Goal: Task Accomplishment & Management: Use online tool/utility

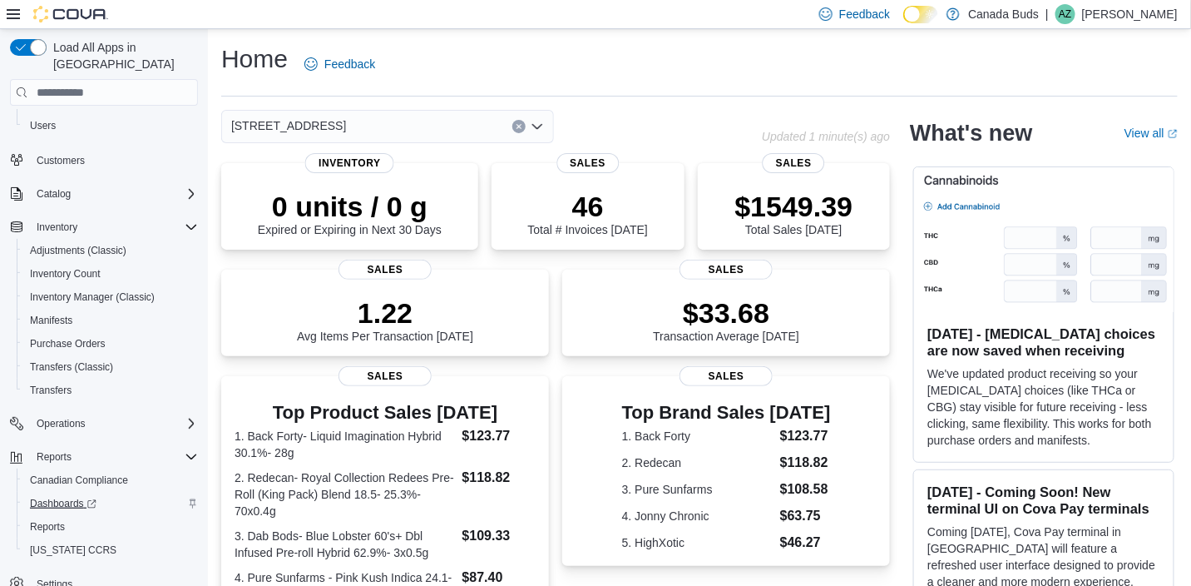
scroll to position [88, 0]
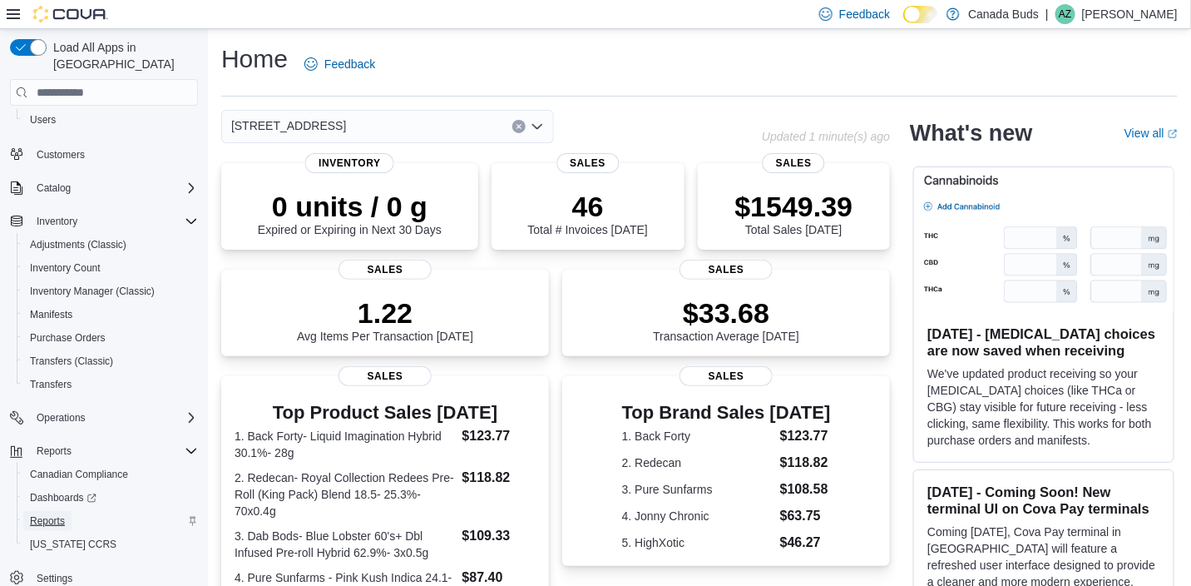
click at [57, 514] on span "Reports" at bounding box center [47, 520] width 35 height 13
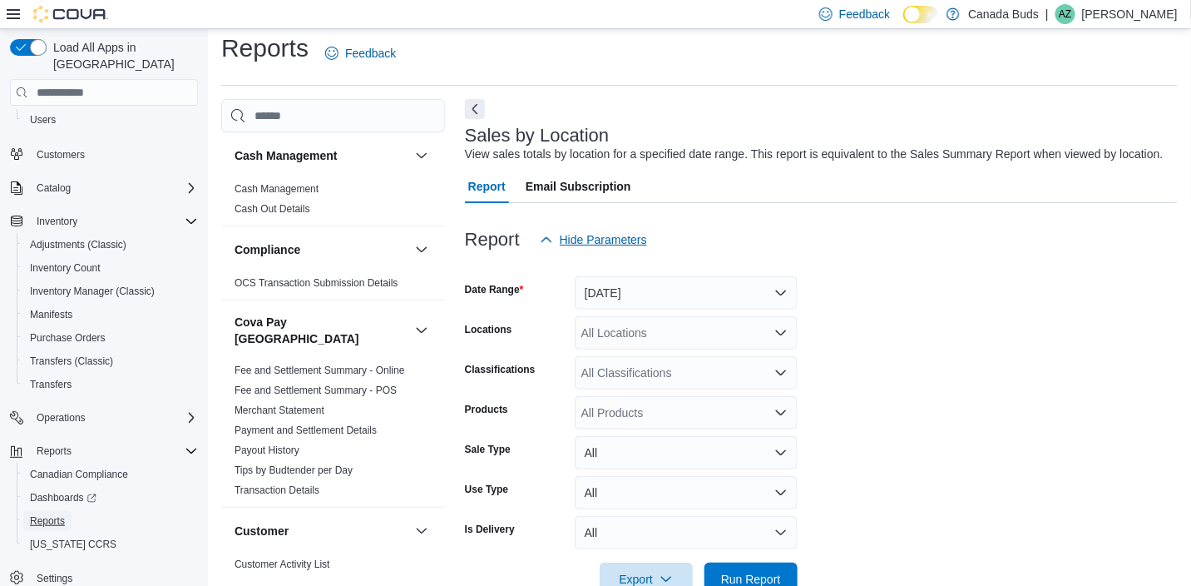
scroll to position [38, 0]
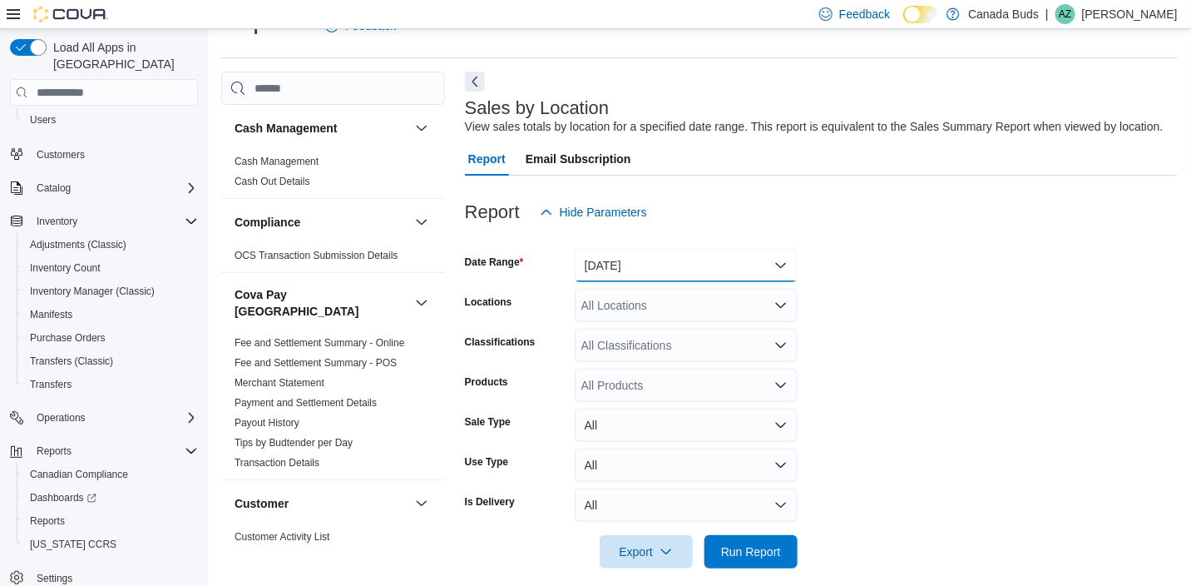
click at [646, 261] on button "[DATE]" at bounding box center [686, 265] width 223 height 33
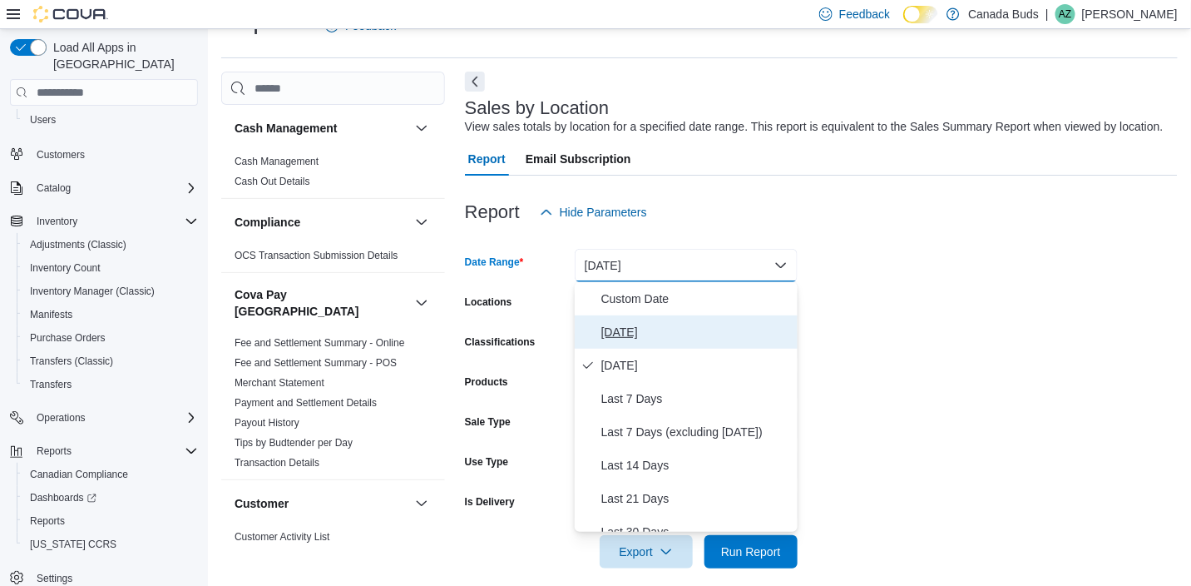
click at [621, 332] on span "[DATE]" at bounding box center [696, 332] width 190 height 20
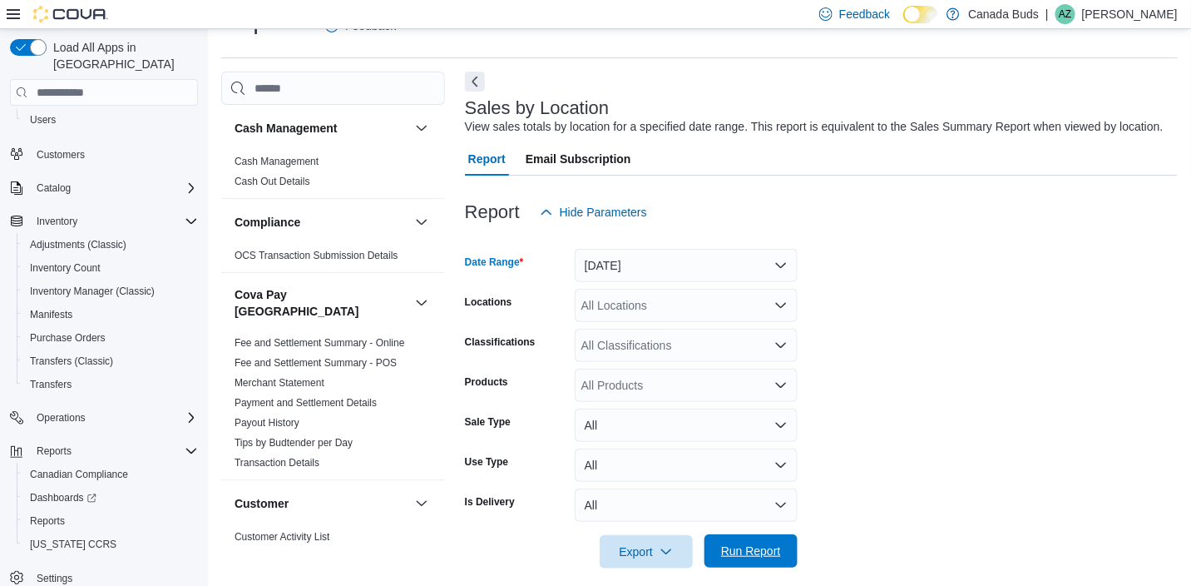
click at [748, 554] on span "Run Report" at bounding box center [751, 550] width 60 height 17
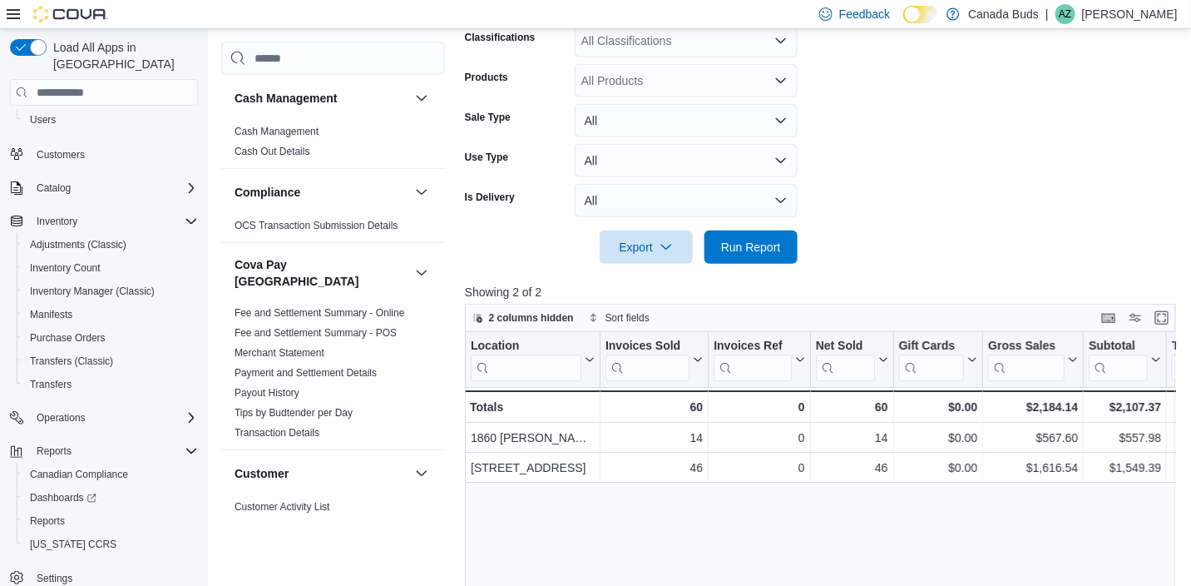
scroll to position [371, 0]
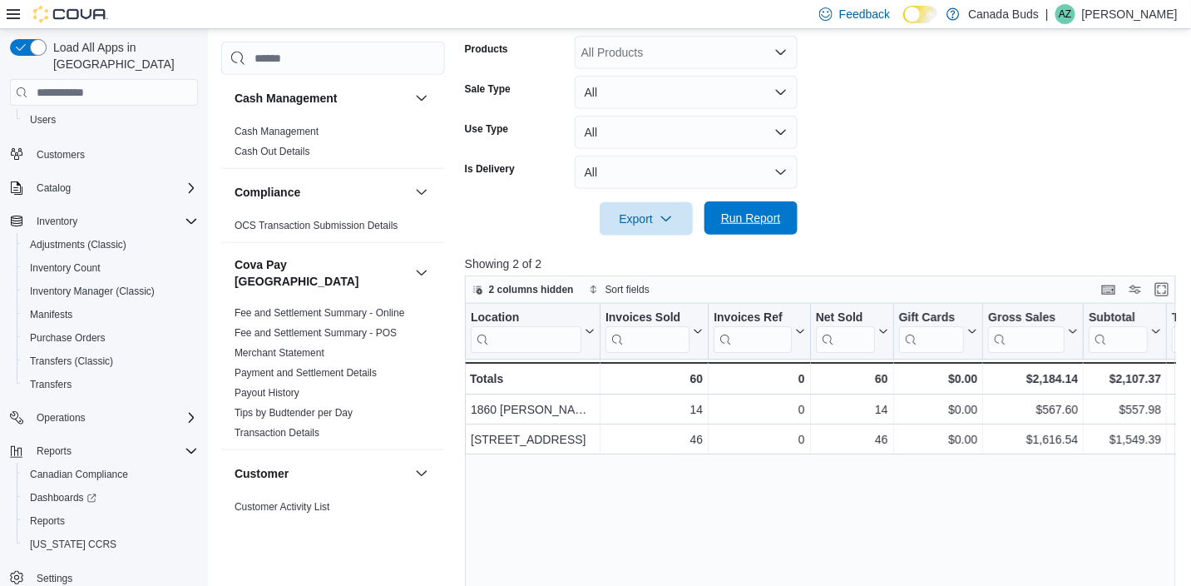
click at [758, 228] on span "Run Report" at bounding box center [751, 217] width 73 height 33
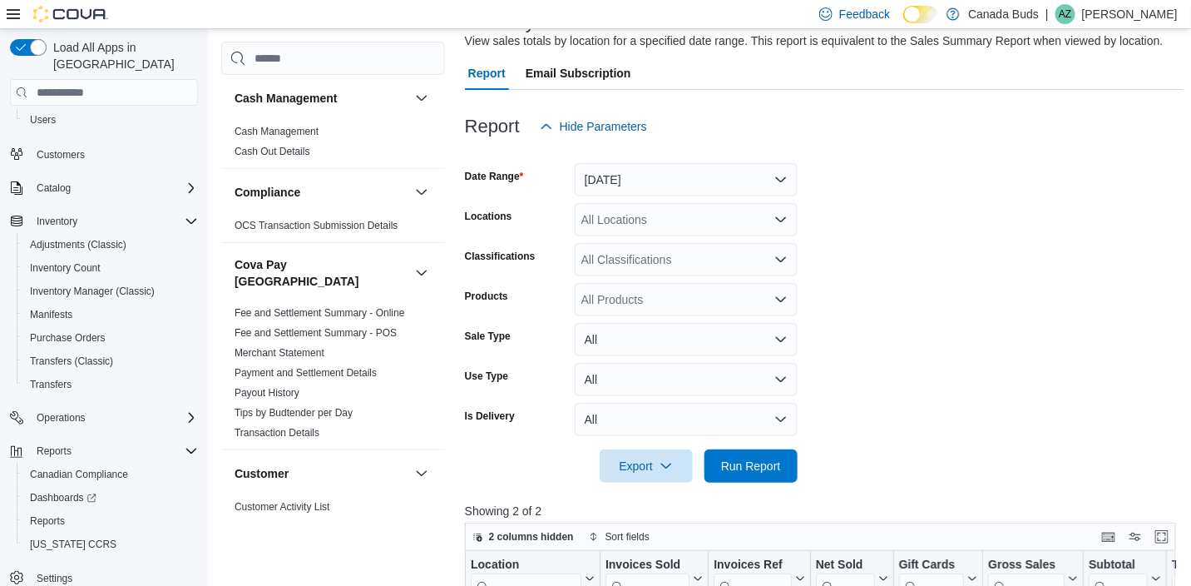
scroll to position [121, 0]
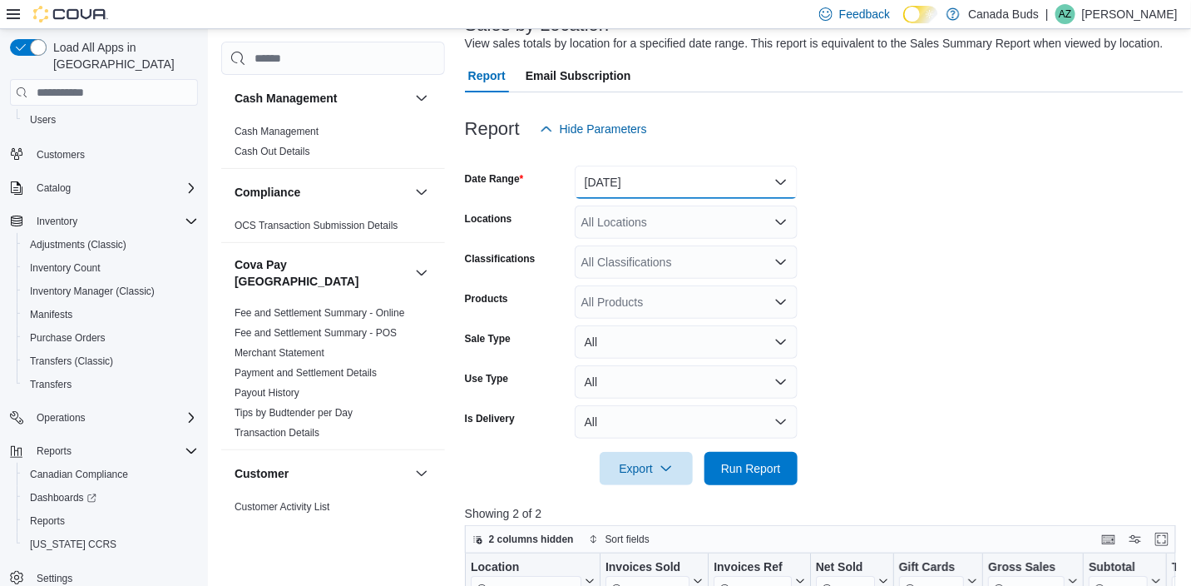
click at [628, 188] on button "[DATE]" at bounding box center [686, 182] width 223 height 33
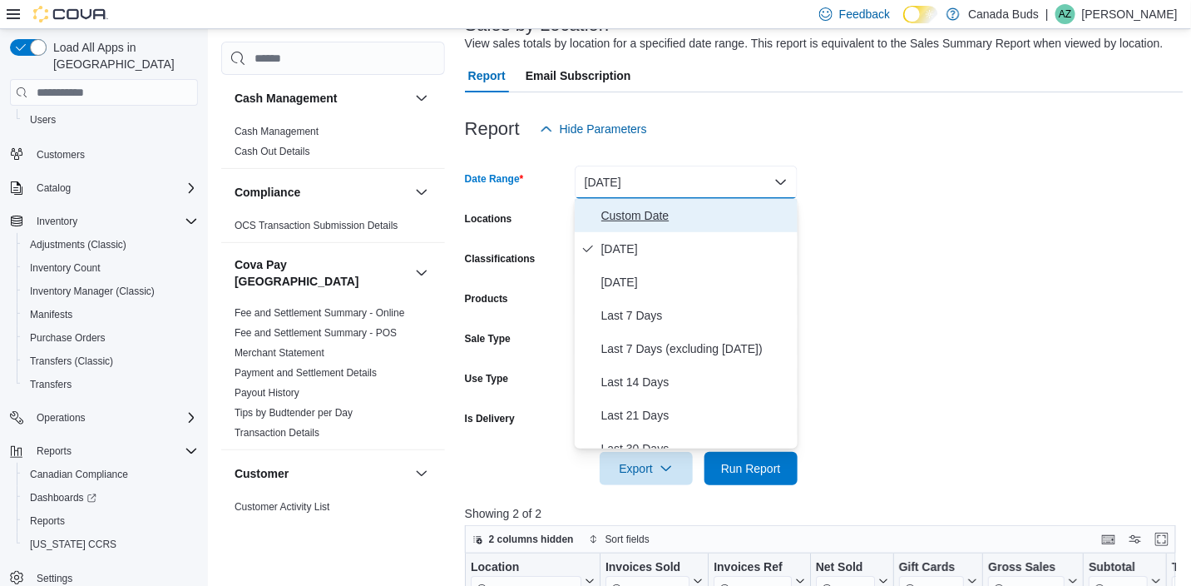
click at [689, 219] on span "Custom Date" at bounding box center [696, 215] width 190 height 20
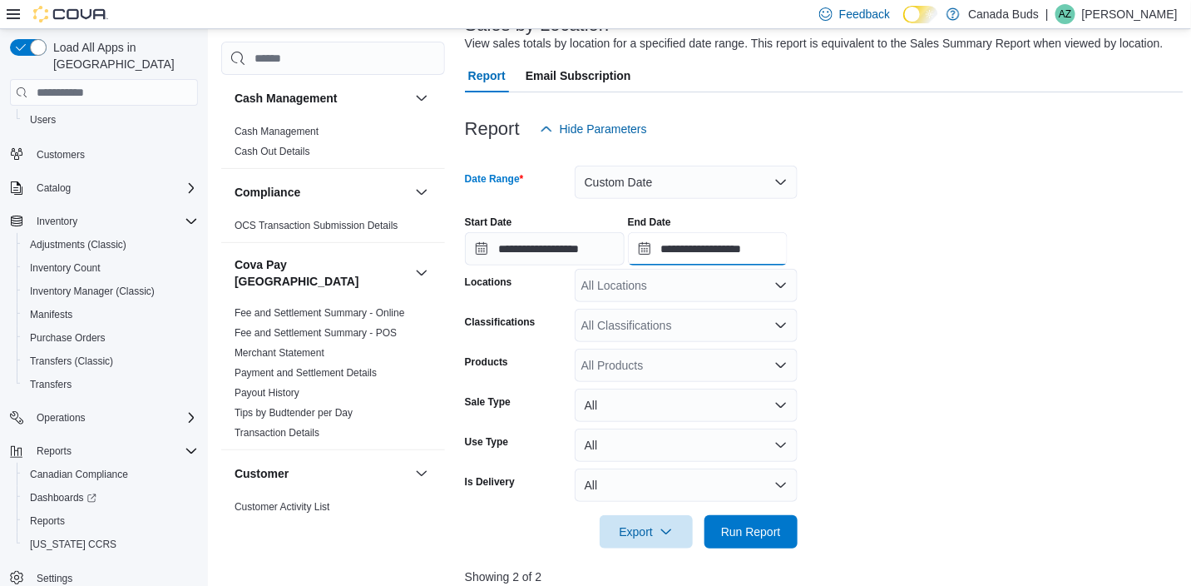
click at [724, 256] on input "**********" at bounding box center [708, 248] width 160 height 33
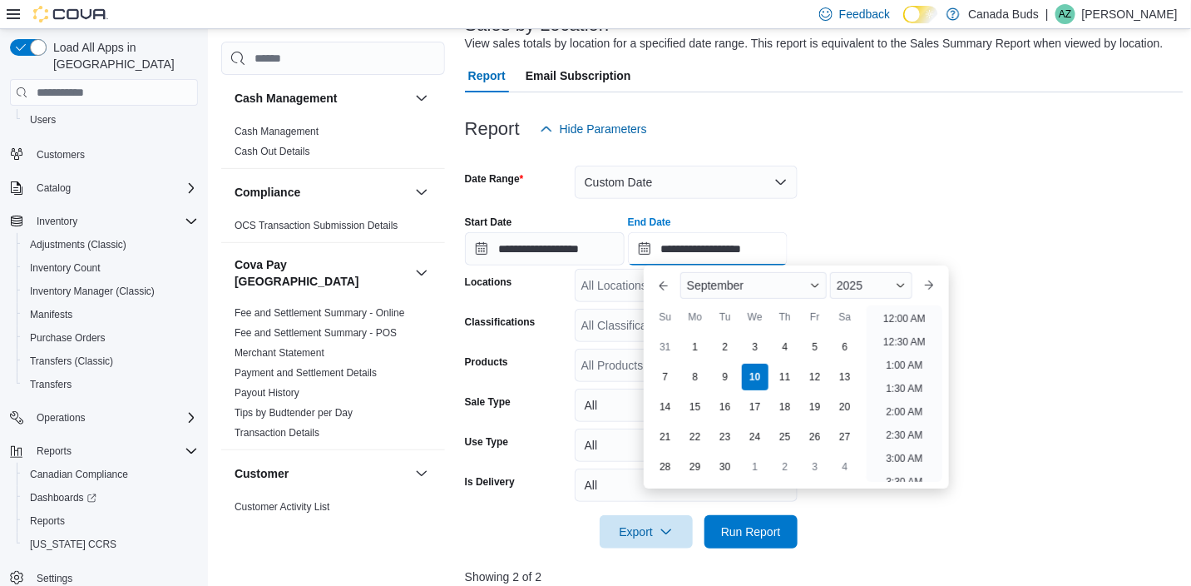
scroll to position [943, 0]
click at [741, 349] on div "3" at bounding box center [754, 347] width 29 height 29
type input "**********"
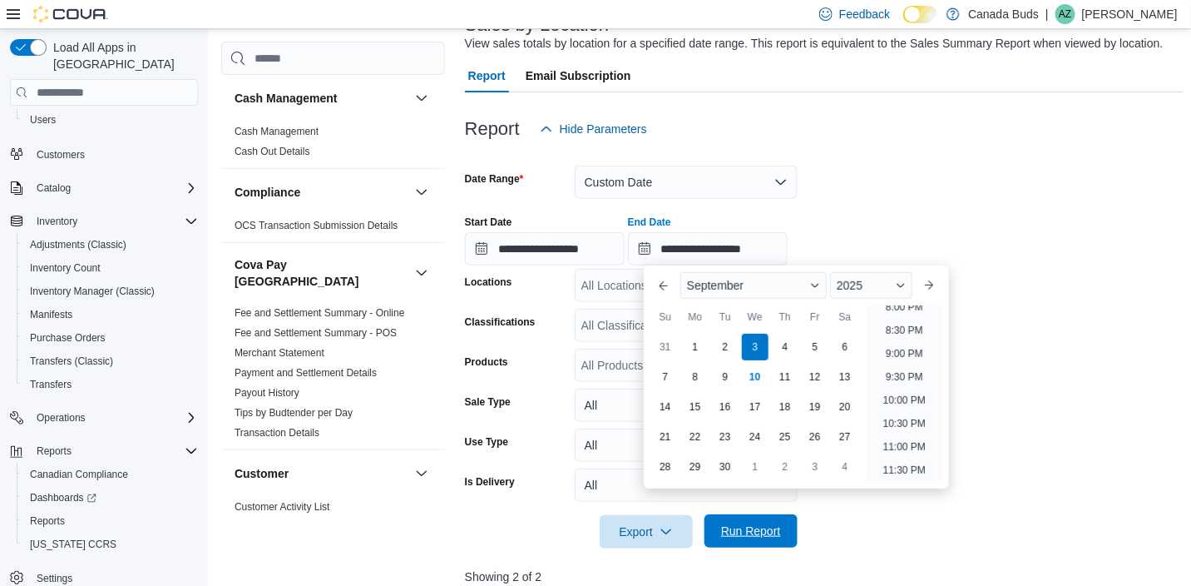
click at [779, 532] on span "Run Report" at bounding box center [751, 530] width 60 height 17
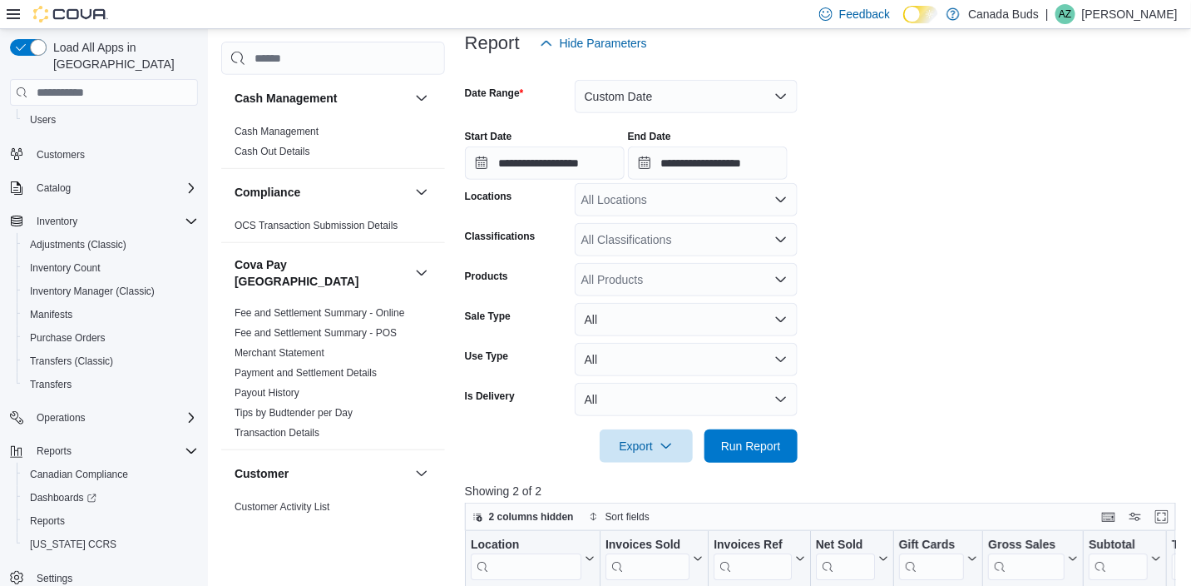
scroll to position [205, 0]
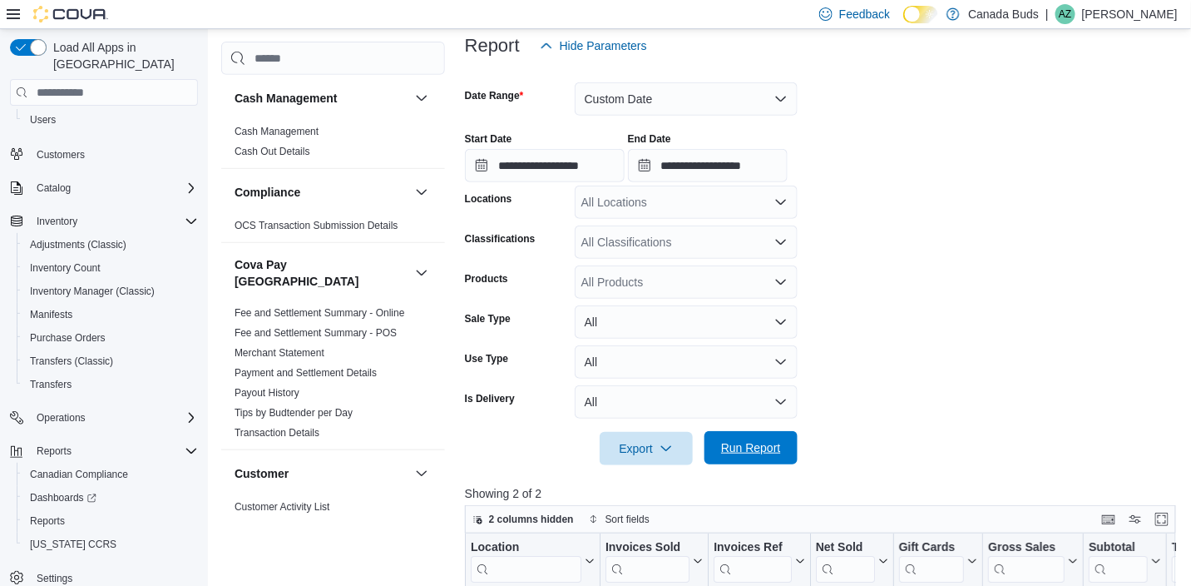
click at [754, 452] on span "Run Report" at bounding box center [751, 447] width 60 height 17
click at [628, 109] on button "Custom Date" at bounding box center [686, 98] width 223 height 33
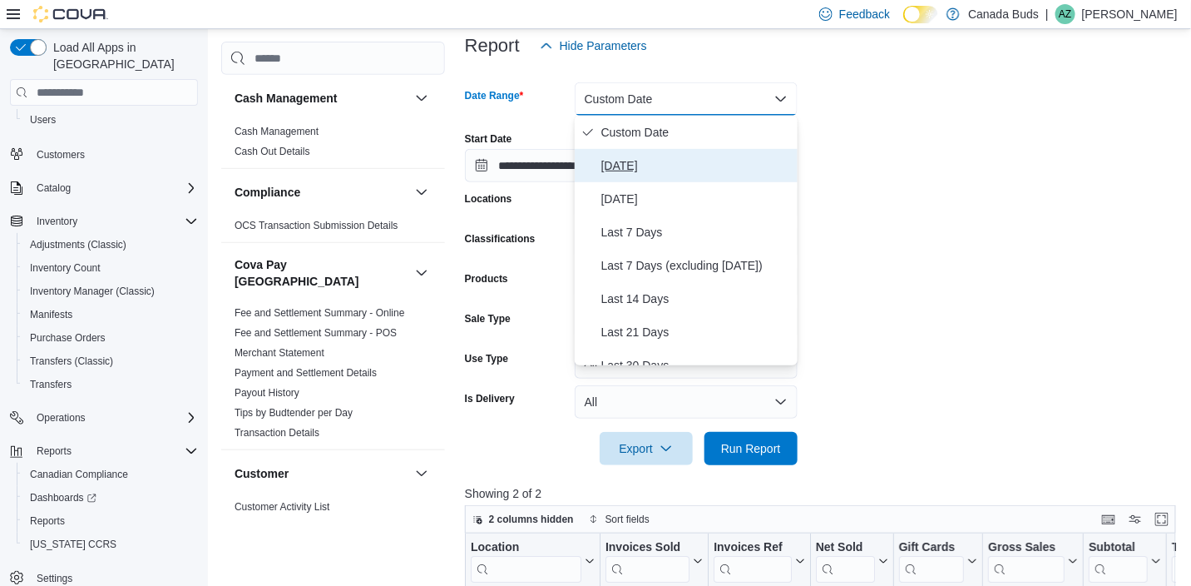
click at [621, 163] on span "[DATE]" at bounding box center [696, 166] width 190 height 20
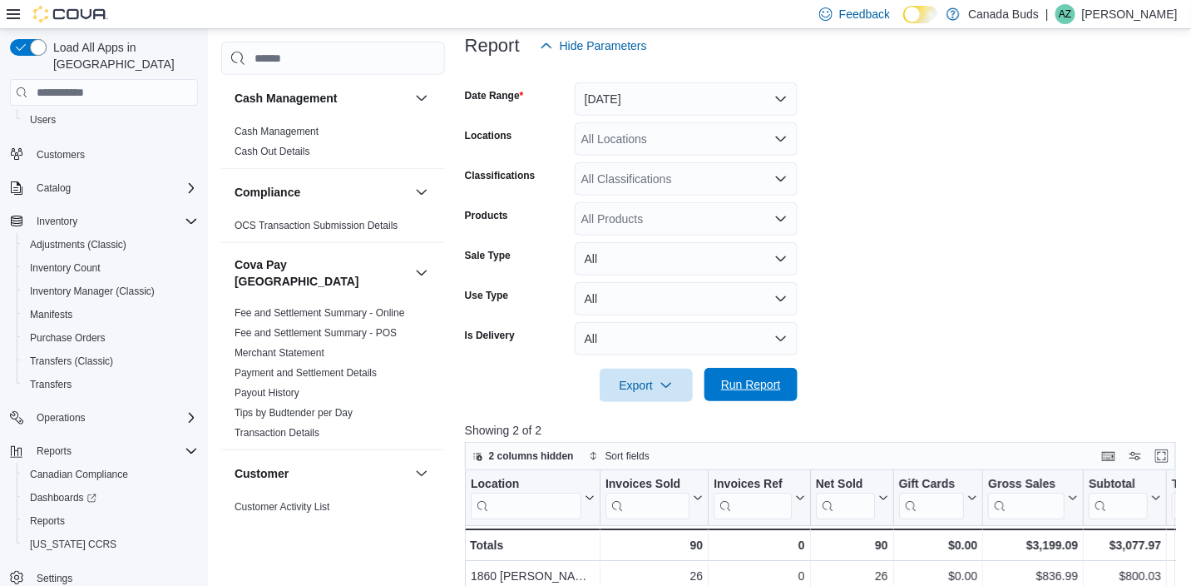
click at [732, 387] on span "Run Report" at bounding box center [751, 384] width 60 height 17
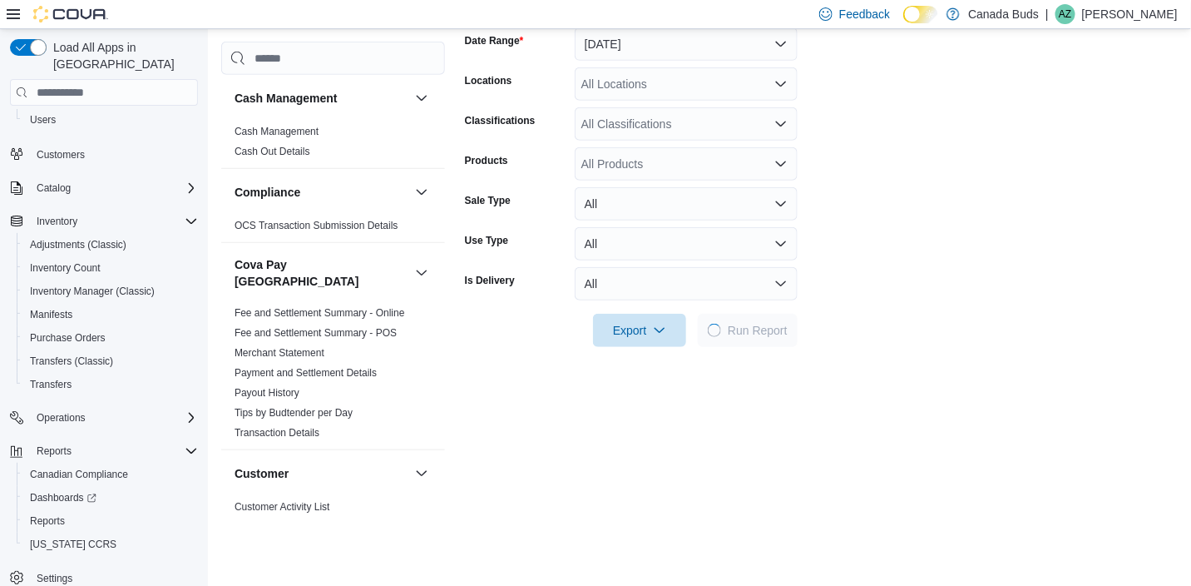
scroll to position [288, 0]
